Goal: Task Accomplishment & Management: Manage account settings

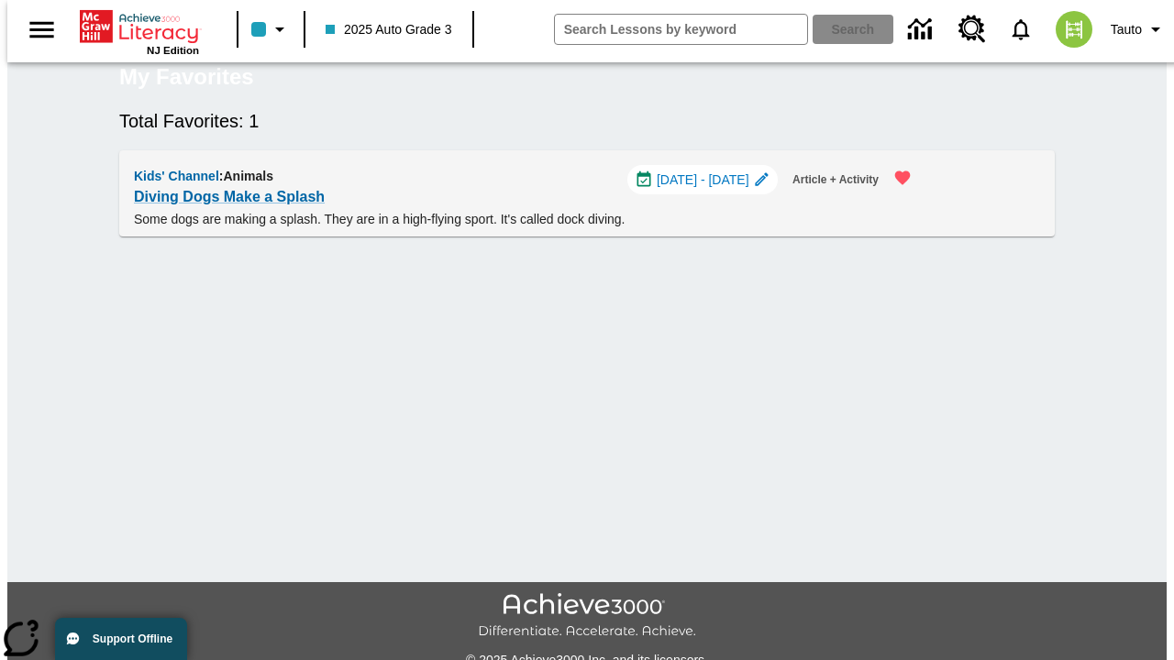
click at [710, 190] on span "[DATE] - [DATE]" at bounding box center [703, 180] width 93 height 19
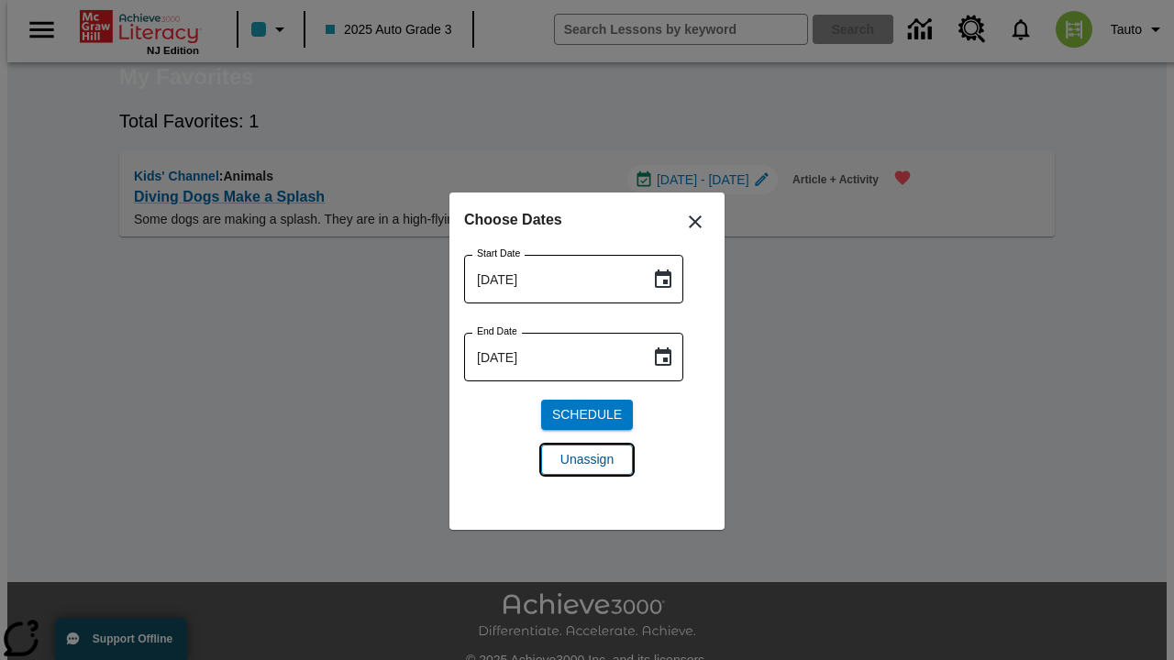
click at [587, 459] on span "Unassign" at bounding box center [586, 459] width 53 height 19
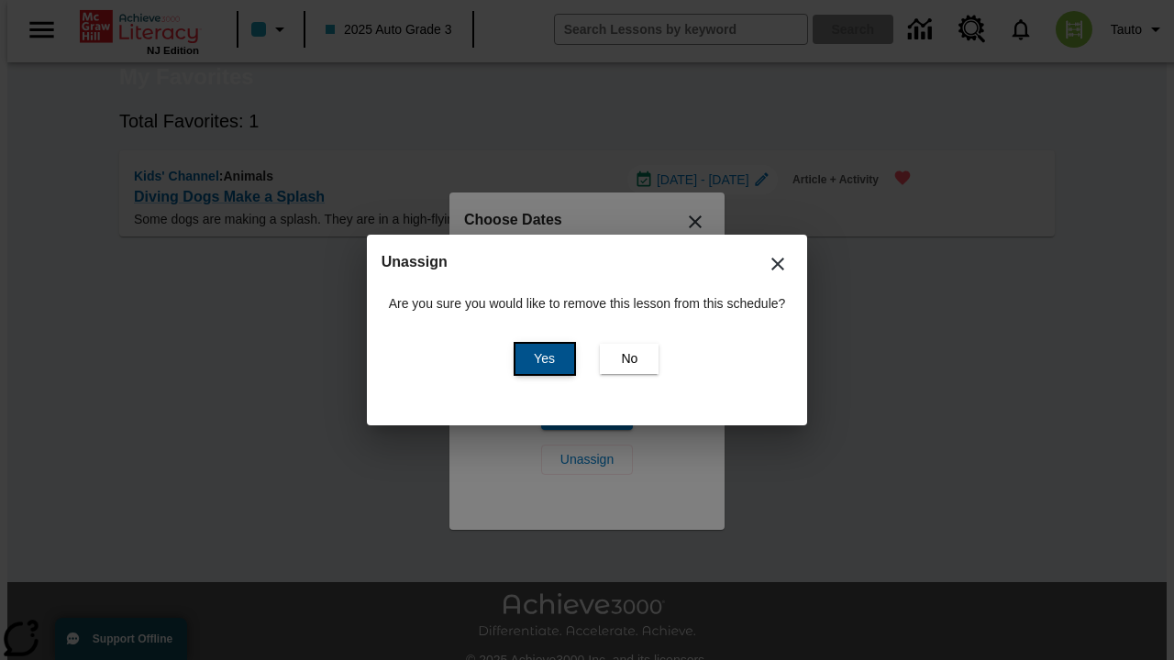
click at [541, 359] on span "Yes" at bounding box center [544, 358] width 21 height 19
